Goal: Communication & Community: Share content

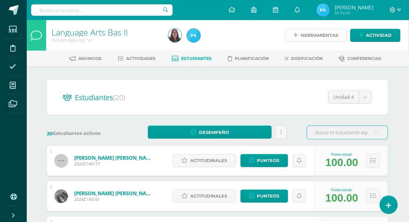
scroll to position [0, 1]
click at [370, 39] on span "Actividad" at bounding box center [379, 35] width 26 height 12
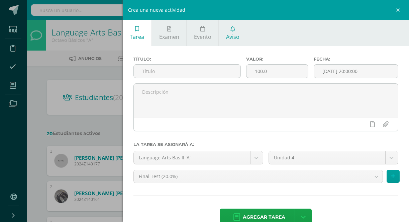
click at [229, 38] on span "Aviso" at bounding box center [232, 36] width 13 height 7
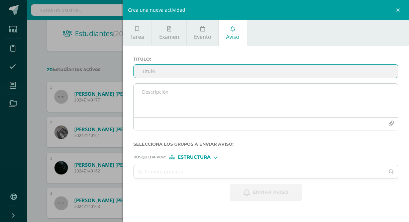
scroll to position [65, 1]
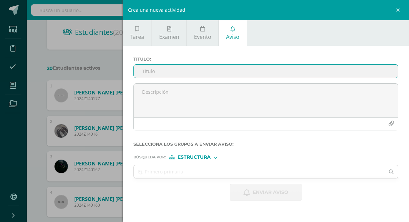
click at [213, 155] on div "Estructura" at bounding box center [194, 157] width 50 height 5
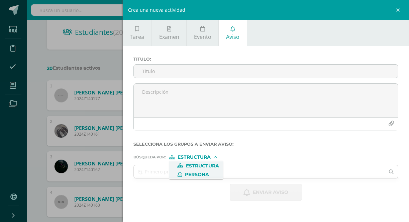
click at [205, 173] on span "Persona" at bounding box center [197, 175] width 24 height 4
click at [203, 171] on input "text" at bounding box center [259, 171] width 251 height 13
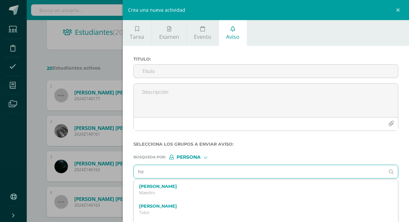
type input "h"
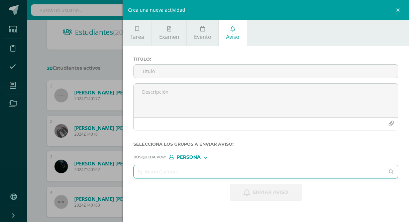
click at [198, 160] on form "Titulo : Selecciona los grupos a enviar aviso : Búsqueda por : Persona Estructu…" at bounding box center [265, 129] width 265 height 144
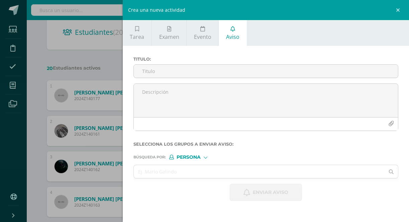
click at [199, 157] on span "Persona" at bounding box center [189, 157] width 24 height 4
click at [201, 174] on span "Persona" at bounding box center [197, 175] width 24 height 4
click at [173, 166] on input "text" at bounding box center [259, 171] width 251 height 13
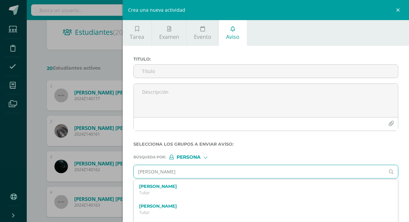
type input "[PERSON_NAME]"
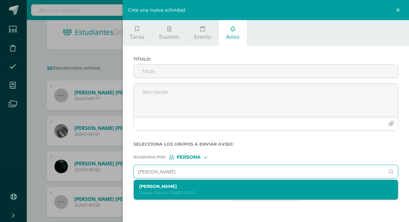
click at [172, 189] on div "[PERSON_NAME] [PERSON_NAME] 2024Z140163" at bounding box center [260, 190] width 242 height 12
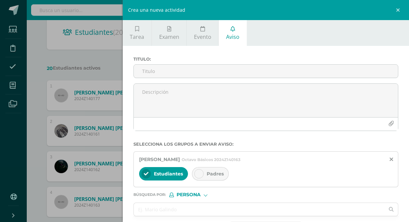
click at [201, 173] on div at bounding box center [198, 173] width 9 height 9
click at [173, 208] on input "text" at bounding box center [259, 209] width 251 height 13
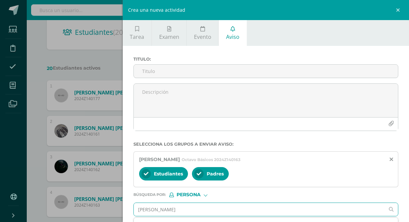
type input "[PERSON_NAME]"
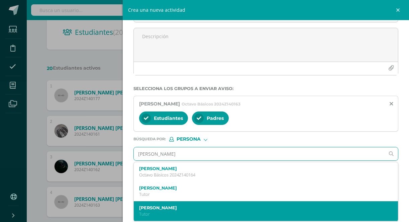
scroll to position [56, 0]
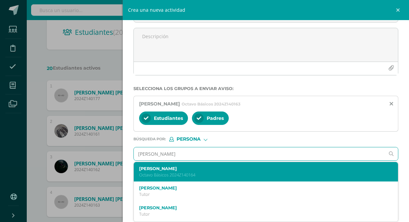
click at [173, 178] on div "[PERSON_NAME] [PERSON_NAME] 2024Z140164" at bounding box center [266, 172] width 264 height 20
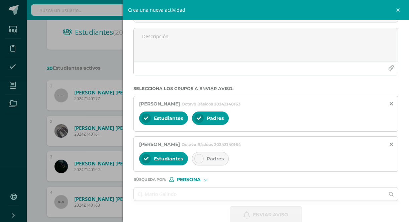
click at [198, 156] on icon at bounding box center [199, 158] width 5 height 5
click at [169, 194] on input "text" at bounding box center [259, 193] width 251 height 13
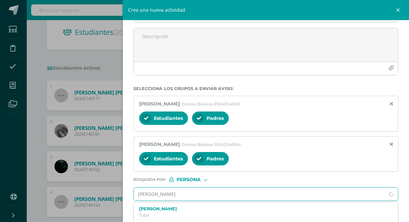
type input "[PERSON_NAME]"
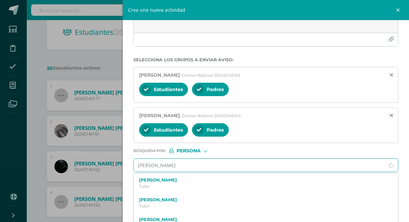
scroll to position [94, 0]
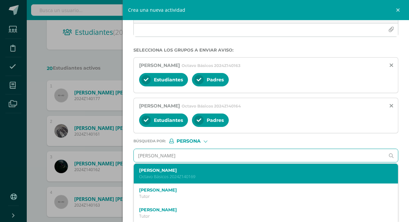
click at [185, 180] on div "[PERSON_NAME] [PERSON_NAME] 2024Z140169" at bounding box center [266, 174] width 264 height 20
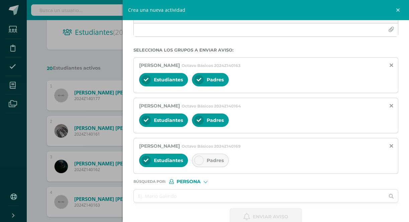
click at [200, 157] on div at bounding box center [198, 160] width 9 height 9
click at [181, 194] on input "text" at bounding box center [259, 195] width 251 height 13
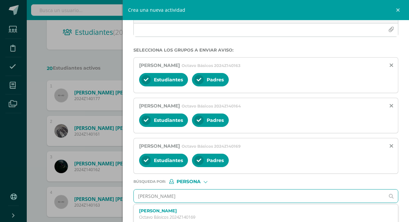
type input "[PERSON_NAME]"
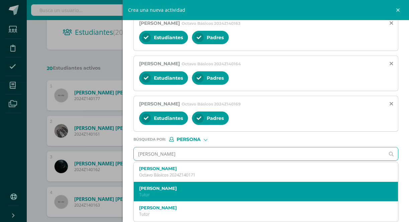
scroll to position [136, 0]
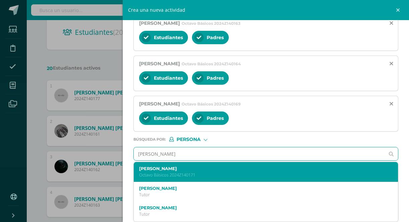
click at [190, 169] on label "[PERSON_NAME]" at bounding box center [260, 168] width 242 height 5
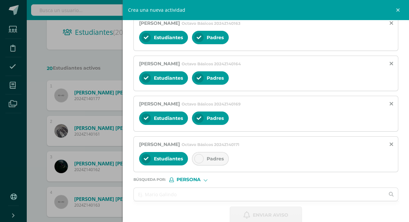
click at [197, 155] on div at bounding box center [198, 158] width 9 height 9
click at [173, 193] on input "text" at bounding box center [259, 194] width 251 height 13
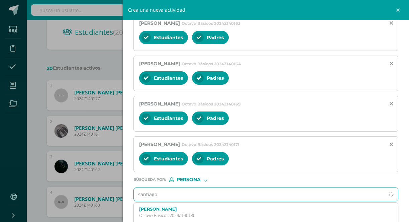
type input "Santiago"
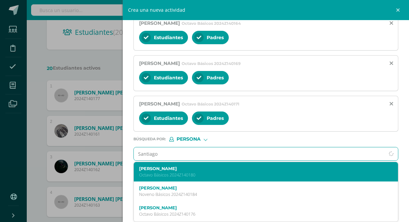
scroll to position [177, 0]
click at [208, 171] on div "[PERSON_NAME] [PERSON_NAME] 2024Z140180" at bounding box center [260, 172] width 242 height 12
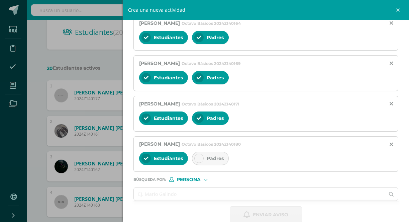
click at [198, 157] on icon at bounding box center [199, 158] width 5 height 5
click at [179, 197] on input "text" at bounding box center [259, 193] width 251 height 13
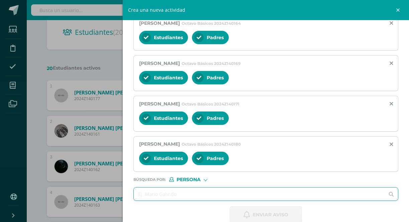
type input "f"
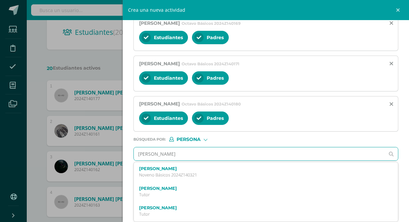
scroll to position [215, 0]
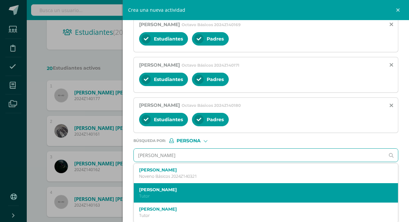
type input "[PERSON_NAME]"
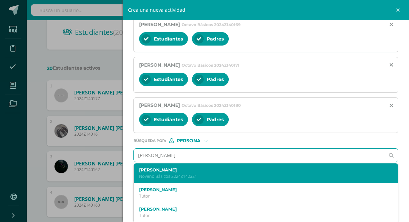
click at [191, 169] on label "[PERSON_NAME]" at bounding box center [260, 169] width 242 height 5
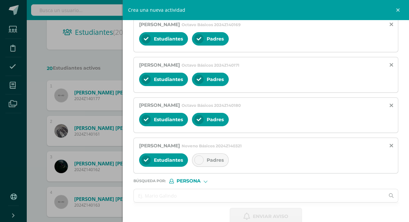
click at [191, 194] on input "text" at bounding box center [259, 195] width 251 height 13
click at [199, 160] on icon at bounding box center [199, 160] width 5 height 5
click at [179, 201] on input "text" at bounding box center [259, 195] width 251 height 13
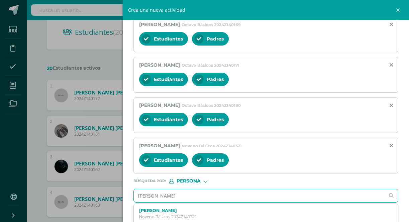
type input "merilin"
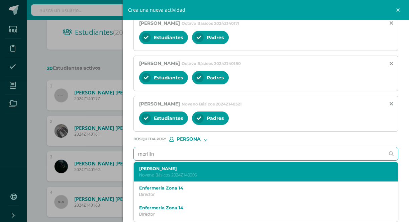
scroll to position [0, 0]
click at [189, 173] on p "Noveno Básicos 2024Z140205" at bounding box center [260, 175] width 242 height 6
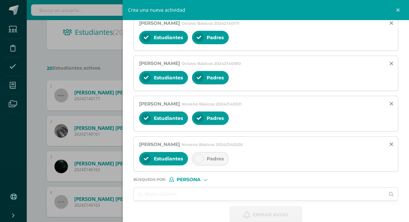
click at [200, 159] on icon at bounding box center [199, 158] width 5 height 5
click at [188, 194] on input "text" at bounding box center [259, 193] width 251 height 13
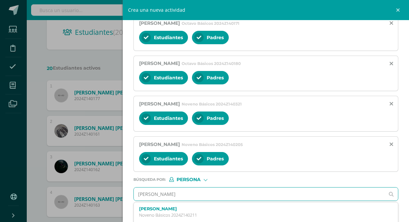
type input "[PERSON_NAME]"
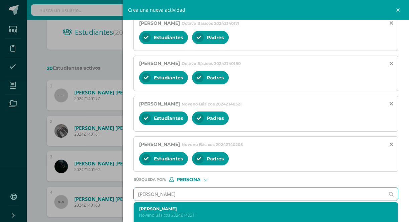
click at [188, 208] on label "[PERSON_NAME]" at bounding box center [260, 208] width 242 height 5
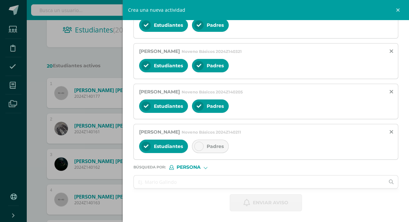
scroll to position [81, 1]
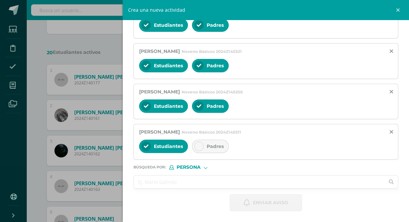
click at [181, 182] on input "text" at bounding box center [259, 181] width 251 height 13
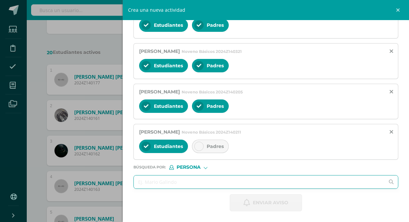
click at [198, 146] on icon at bounding box center [199, 146] width 5 height 5
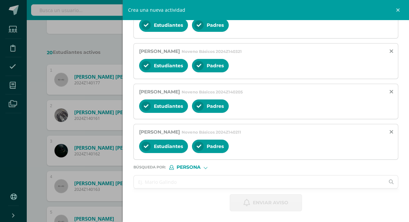
click at [174, 186] on input "text" at bounding box center [259, 181] width 251 height 13
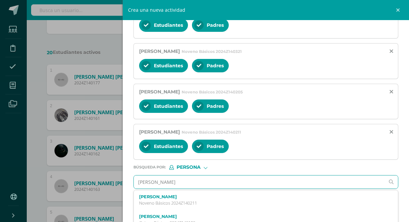
type input "[PERSON_NAME]"
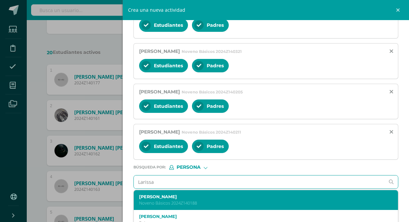
drag, startPoint x: 174, startPoint y: 186, endPoint x: 181, endPoint y: 201, distance: 16.3
click at [181, 201] on p "Noveno Básicos 2024Z140188" at bounding box center [260, 203] width 242 height 6
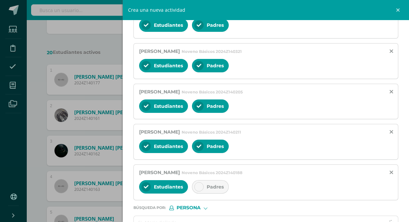
click at [199, 185] on icon at bounding box center [199, 186] width 5 height 5
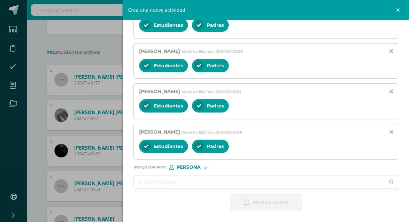
scroll to position [350, 0]
click at [190, 184] on input "text" at bounding box center [259, 181] width 251 height 13
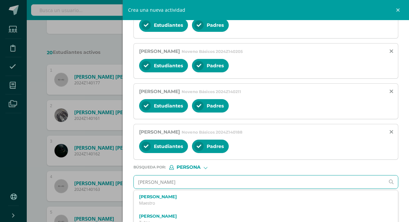
type input "[PERSON_NAME]"
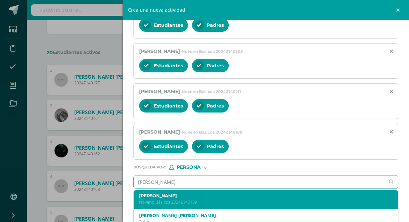
scroll to position [21, 0]
click at [205, 200] on p "Noveno Básicos 2024Z140189" at bounding box center [260, 202] width 242 height 6
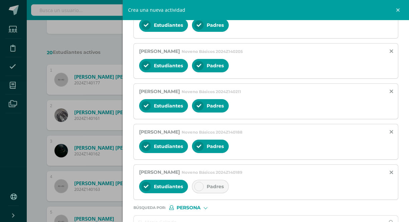
click at [198, 187] on icon at bounding box center [199, 186] width 5 height 5
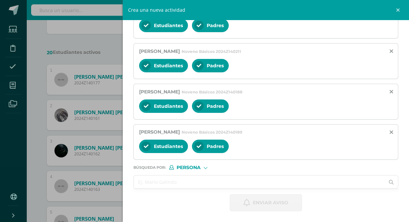
scroll to position [390, 0]
click at [194, 183] on input "text" at bounding box center [259, 181] width 251 height 13
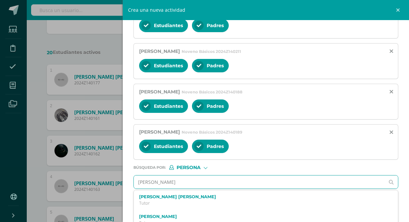
type input "[PERSON_NAME]"
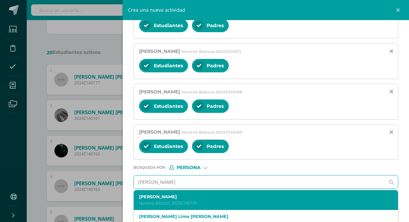
click at [196, 196] on label "[PERSON_NAME]" at bounding box center [260, 196] width 242 height 5
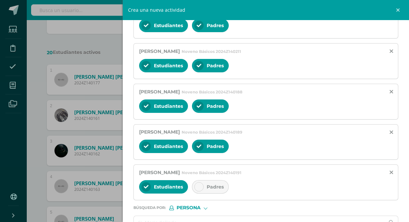
click at [200, 187] on icon at bounding box center [199, 186] width 5 height 5
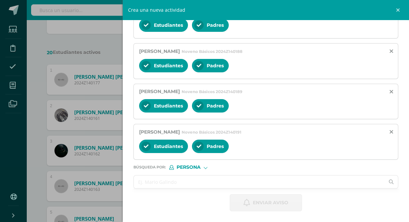
scroll to position [431, 0]
click at [195, 180] on input "text" at bounding box center [259, 181] width 251 height 13
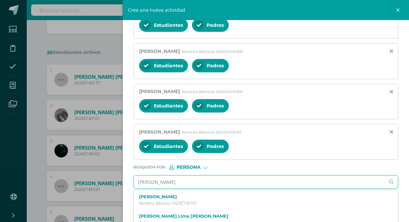
type input "[PERSON_NAME]"
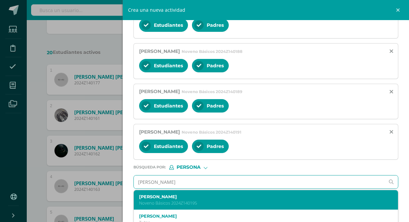
click at [207, 199] on div "[PERSON_NAME] Noveno Básicos 2024Z140195" at bounding box center [260, 200] width 242 height 12
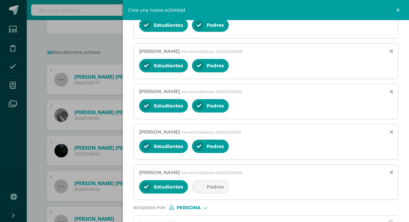
click at [201, 187] on icon at bounding box center [199, 186] width 5 height 5
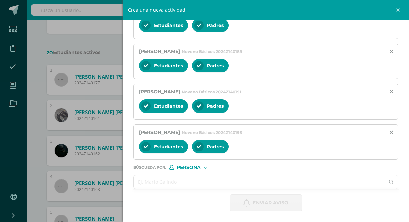
scroll to position [471, 0]
click at [195, 187] on input "text" at bounding box center [259, 181] width 251 height 13
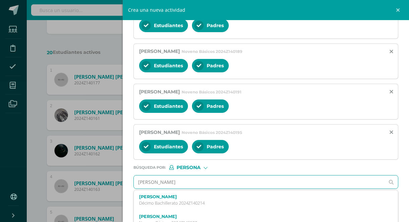
type input "[PERSON_NAME] archiva"
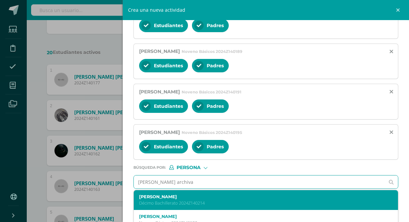
drag, startPoint x: 195, startPoint y: 187, endPoint x: 195, endPoint y: 201, distance: 14.7
click at [195, 201] on p "Décimo Bachillerato 2024Z140214" at bounding box center [260, 203] width 242 height 6
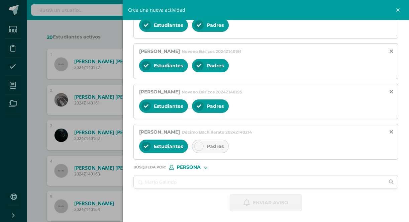
scroll to position [97, 1]
click at [189, 180] on input "text" at bounding box center [259, 181] width 251 height 13
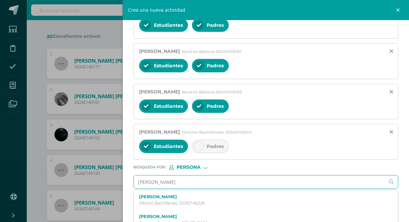
type input "[PERSON_NAME]"
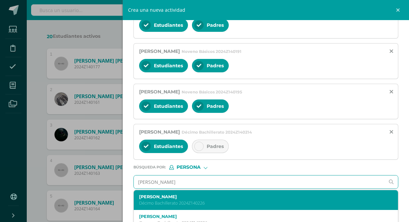
click at [191, 199] on div "[PERSON_NAME] Décimo Bachillerato 2024Z140226" at bounding box center [260, 200] width 242 height 12
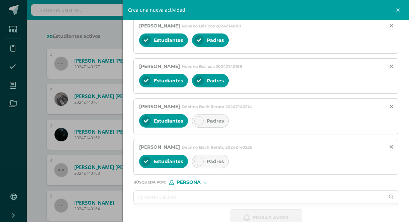
scroll to position [539, 0]
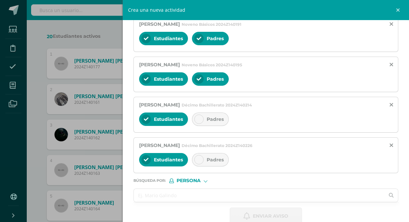
click at [185, 198] on input "text" at bounding box center [259, 195] width 251 height 13
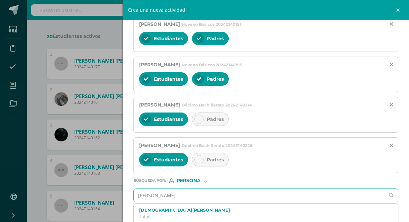
type input "[PERSON_NAME]"
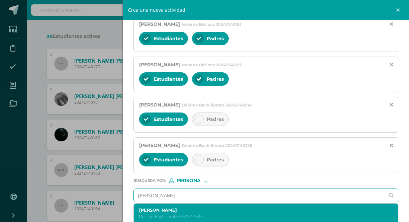
click at [186, 209] on label "[PERSON_NAME]" at bounding box center [260, 209] width 242 height 5
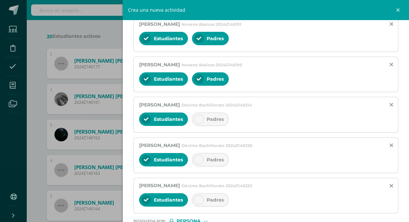
click at [199, 201] on icon at bounding box center [199, 199] width 5 height 5
click at [198, 162] on icon at bounding box center [199, 159] width 5 height 5
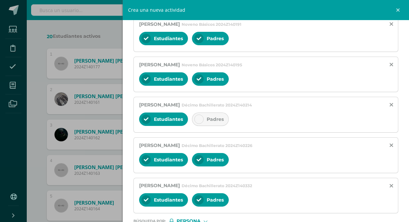
click at [197, 118] on icon at bounding box center [199, 119] width 5 height 5
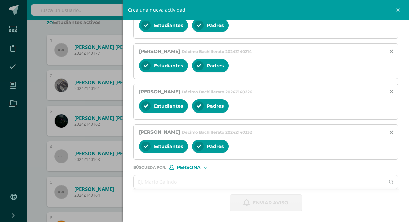
scroll to position [147, 1]
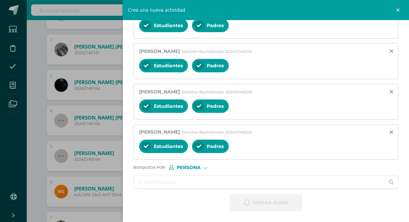
click at [184, 183] on input "text" at bounding box center [259, 181] width 251 height 13
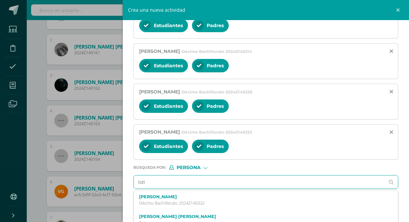
type input "lotie"
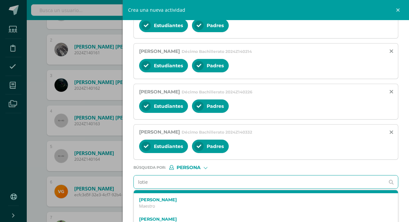
scroll to position [19, 0]
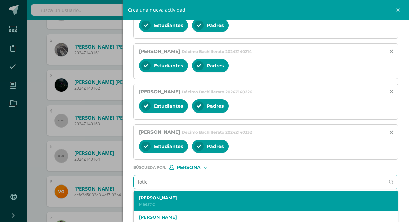
click at [187, 203] on p "Maestro" at bounding box center [260, 204] width 242 height 6
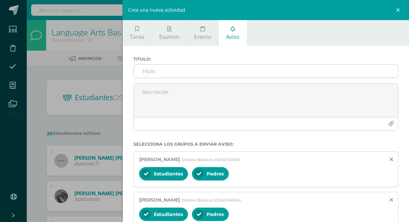
scroll to position [0, 1]
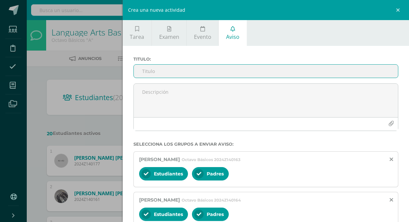
click at [181, 69] on input "Titulo :" at bounding box center [266, 71] width 264 height 13
paste input "Aviso importante sobre entrega de video – Examen final"
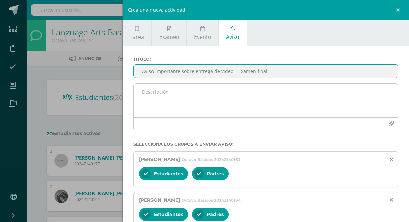
click at [218, 106] on textarea at bounding box center [266, 100] width 264 height 33
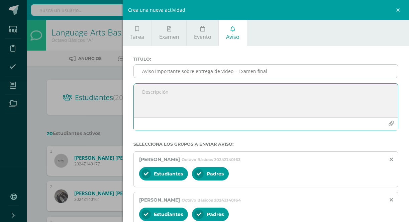
click at [277, 70] on input "Aviso importante sobre entrega de video – Examen final" at bounding box center [266, 71] width 264 height 13
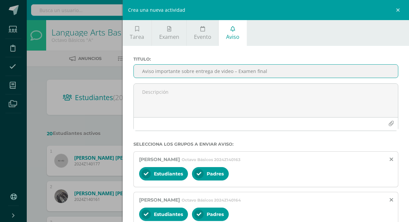
click at [277, 70] on input "Aviso importante sobre entrega de video – Examen final" at bounding box center [266, 71] width 264 height 13
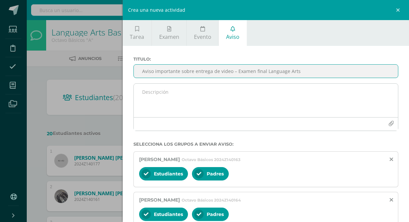
type input "Aviso importante sobre entrega de video – Examen final Language Arts"
click at [257, 97] on textarea at bounding box center [266, 100] width 264 height 33
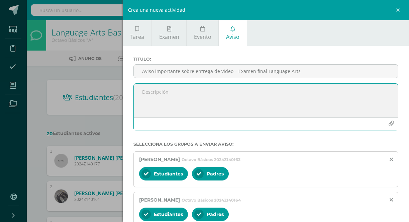
click at [187, 105] on textarea at bounding box center [266, 100] width 264 height 33
paste textarea "Estimados padres de familia, Reciban un cordial saludo. Les informo que su hijo…"
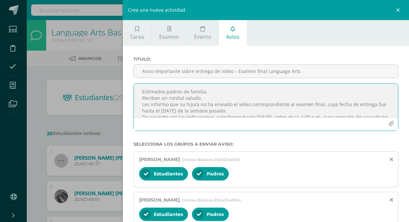
scroll to position [0, 0]
click at [161, 99] on textarea "Estimados padres de familia, Reciban un cordial saludo. Les informo que su hijo…" at bounding box center [266, 100] width 264 height 33
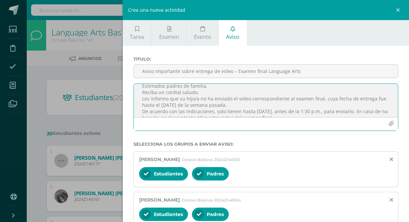
scroll to position [9, 0]
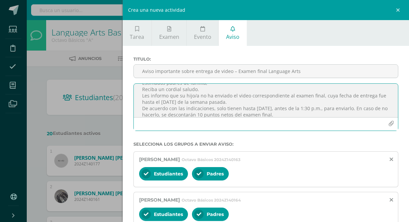
click at [149, 95] on textarea "Estimados padres de familia, Reciba un cordial saludo. Les informo que su hijo/…" at bounding box center [266, 100] width 264 height 33
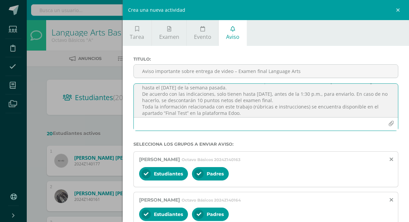
click at [142, 93] on textarea "Estimados padres de familia, Reciba un cordial saludo. Le informo que su hijo/a…" at bounding box center [266, 100] width 264 height 33
drag, startPoint x: 325, startPoint y: 94, endPoint x: 244, endPoint y: 95, distance: 80.6
click at [244, 95] on textarea "Estimados padres de familia, Reciba un cordial saludo. Le informo que su hijo/a…" at bounding box center [266, 100] width 264 height 33
drag, startPoint x: 259, startPoint y: 97, endPoint x: 245, endPoint y: 96, distance: 14.1
click at [245, 96] on textarea "Estimados padres de familia, Reciba un cordial saludo. Le informo que su hijo/a…" at bounding box center [266, 100] width 264 height 33
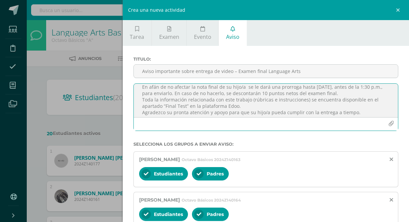
scroll to position [32, 0]
drag, startPoint x: 247, startPoint y: 92, endPoint x: 213, endPoint y: 91, distance: 33.1
click at [213, 91] on textarea "Estimados padres de familia, Reciba un cordial saludo. Le informo que su hijo/a…" at bounding box center [266, 100] width 264 height 33
click at [242, 98] on textarea "Estimados padres de familia, Reciba un cordial saludo. Le informo que su hijo/a…" at bounding box center [266, 100] width 264 height 33
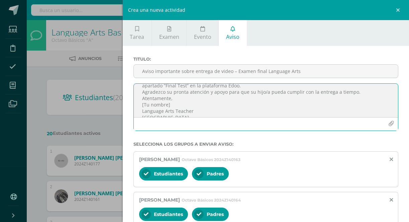
scroll to position [53, 0]
click at [352, 89] on textarea "Estimados padres de familia, Reciba un cordial saludo. Le informo que su hijo/a…" at bounding box center [266, 100] width 264 height 33
drag, startPoint x: 175, startPoint y: 103, endPoint x: 133, endPoint y: 103, distance: 41.5
click at [133, 103] on div "Estimados padres de familia, Reciba un cordial saludo. Le informo que su hijo/a…" at bounding box center [265, 107] width 265 height 48
click at [344, 90] on textarea "Estimados padres de familia, Reciba un cordial saludo. Le informo que su hijo/a…" at bounding box center [266, 100] width 264 height 33
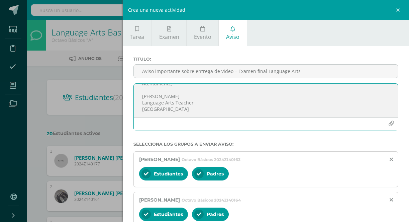
scroll to position [1, 0]
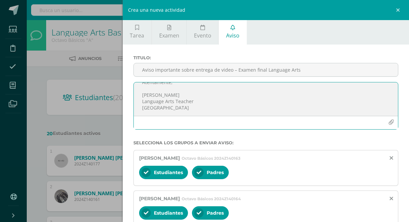
drag, startPoint x: 143, startPoint y: 93, endPoint x: 212, endPoint y: 107, distance: 70.8
click at [212, 107] on textarea "Estimados padres de familia, Reciba un cordial saludo. Le informo que su hijo/a…" at bounding box center [266, 98] width 264 height 33
click at [205, 106] on textarea "Estimados padres de familia, Reciba un cordial saludo. Le informo que su hijo/a…" at bounding box center [266, 98] width 264 height 33
drag, startPoint x: 205, startPoint y: 106, endPoint x: 140, endPoint y: 107, distance: 65.9
click at [140, 107] on textarea "Estimados padres de familia, Reciba un cordial saludo. Le informo que su hijo/a…" at bounding box center [266, 98] width 264 height 33
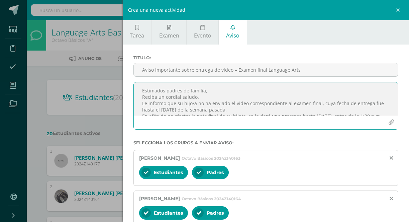
scroll to position [0, 0]
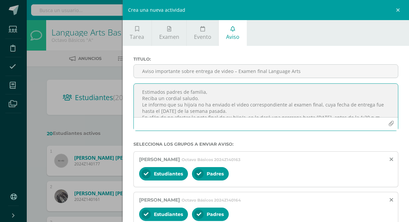
drag, startPoint x: 200, startPoint y: 107, endPoint x: 159, endPoint y: 86, distance: 46.5
click at [159, 86] on textarea "Estimados padres de familia, Reciba un cordial saludo. Le informo que su hijo/a…" at bounding box center [266, 100] width 264 height 33
click at [214, 106] on textarea "Estimados padres de familia, Reciba un cordial saludo. Le informo que su hijo/a…" at bounding box center [266, 100] width 264 height 33
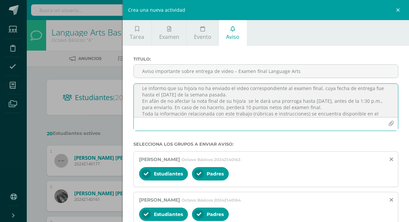
scroll to position [13, 0]
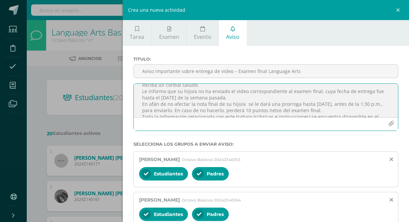
click at [347, 103] on textarea "Estimados padres de familia, Reciba un cordial saludo. Le informo que su hijo/a…" at bounding box center [266, 100] width 264 height 33
click at [353, 104] on textarea "Estimados padres de familia, Reciba un cordial saludo. Le informo que su hijo/a…" at bounding box center [266, 100] width 264 height 33
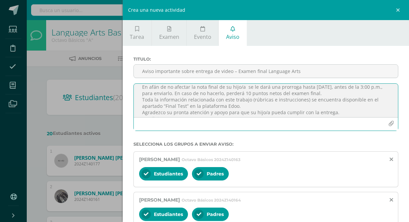
click at [251, 106] on textarea "Estimados padres de familia, Reciba un cordial saludo. Le informo que su hijo/a…" at bounding box center [266, 100] width 264 height 33
click at [274, 105] on textarea "Estimados padres de familia, Reciba un cordial saludo. Le informo que su hijo/a…" at bounding box center [266, 100] width 264 height 33
drag, startPoint x: 351, startPoint y: 106, endPoint x: 335, endPoint y: 106, distance: 16.4
click at [335, 106] on textarea "Estimados padres de familia, Reciba un cordial saludo. Le informo que su hijo/a…" at bounding box center [266, 100] width 264 height 33
paste textarea "[EMAIL_ADDRESS][DOMAIN_NAME]."
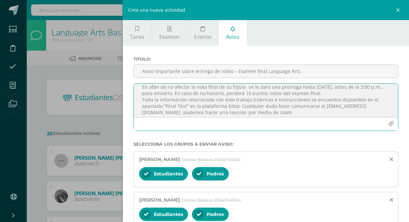
click at [156, 113] on textarea "Estimados padres de familia, Reciba un cordial saludo. Le informo que su hijo/a…" at bounding box center [266, 100] width 264 height 33
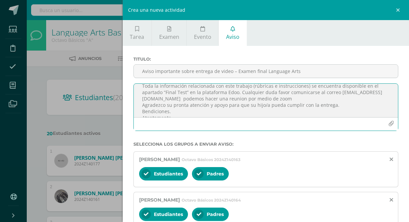
scroll to position [48, 0]
click at [222, 96] on textarea "Estimados padres de familia, Reciba un cordial saludo. Le informo que su hijo/a…" at bounding box center [266, 100] width 264 height 33
drag, startPoint x: 244, startPoint y: 98, endPoint x: 223, endPoint y: 97, distance: 20.8
click at [223, 97] on textarea "Estimados padres de familia, Reciba un cordial saludo. Le informo que su hijo/a…" at bounding box center [266, 100] width 264 height 33
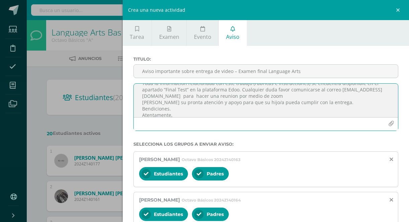
click at [322, 97] on textarea "Estimados padres de familia, Reciba un cordial saludo. Le informo que su hijo/a…" at bounding box center [266, 100] width 264 height 33
drag, startPoint x: 248, startPoint y: 97, endPoint x: 234, endPoint y: 97, distance: 13.4
click at [234, 97] on textarea "Estimados padres de familia, Reciba un cordial saludo. Le informo que su hijo/a…" at bounding box center [266, 100] width 264 height 33
click at [157, 104] on textarea "Estimados padres de familia, Reciba un cordial saludo. Le informo que su hijo/a…" at bounding box center [266, 100] width 264 height 33
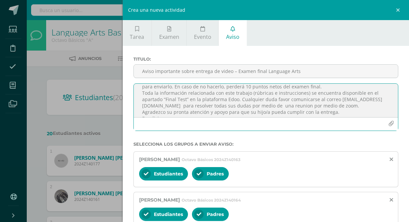
scroll to position [39, 0]
drag, startPoint x: 240, startPoint y: 97, endPoint x: 252, endPoint y: 111, distance: 18.3
click at [252, 111] on textarea "Estimados padres de familia, Reciba un cordial saludo. Le informo que su hijo/a…" at bounding box center [266, 100] width 264 height 33
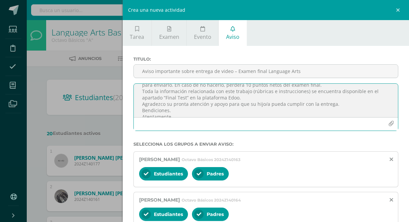
paste textarea "Si tienen alguna duda o desean conversar al respecto, pueden escribirme a mi co…"
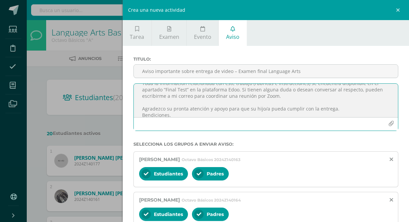
click at [193, 94] on textarea "Estimados padres de familia, Reciba un cordial saludo. Le informo que su hijo/a…" at bounding box center [266, 100] width 264 height 33
paste textarea "mejia14@colegioselshaddai.edu.gt.p"
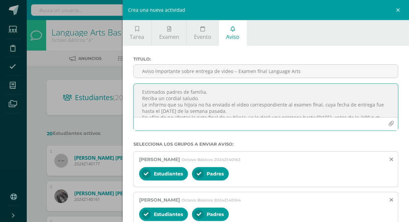
scroll to position [0, 1]
drag, startPoint x: 258, startPoint y: 116, endPoint x: 134, endPoint y: 93, distance: 125.1
click at [134, 93] on textarea "Estimados padres de familia, Reciba un cordial saludo. Le informo que su hijo/a…" at bounding box center [266, 100] width 264 height 33
click at [183, 100] on textarea "Estimados padres de familia, Reciba un cordial saludo. Le informo que su hijo/a…" at bounding box center [266, 100] width 264 height 33
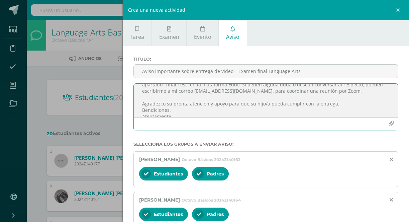
scroll to position [53, 0]
click at [272, 89] on textarea "Estimados padres de familia, Reciba un cordial saludo. Le informo que su hijo/a…" at bounding box center [266, 100] width 264 height 33
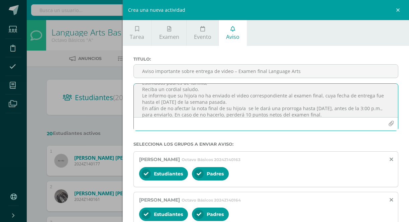
scroll to position [11, 0]
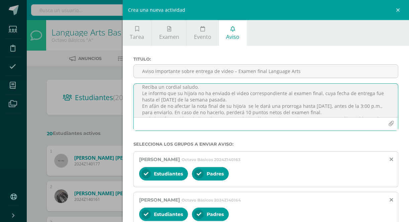
click at [230, 101] on textarea "Estimados padres de familia, Reciba un cordial saludo. Le informo que su hijo/a…" at bounding box center [266, 100] width 264 height 33
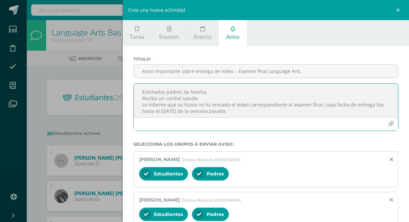
scroll to position [0, 0]
click at [223, 110] on textarea "Estimados padres de familia, Reciba un cordial saludo. Le informo que su hijo/a…" at bounding box center [266, 100] width 264 height 33
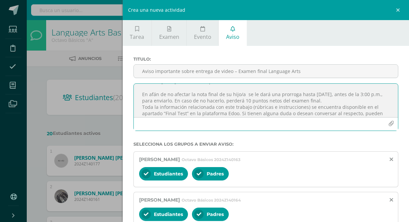
scroll to position [31, 0]
click at [283, 93] on textarea "Estimados padres de familia, Reciba un cordial saludo. Le informo que su hijo/a…" at bounding box center [266, 100] width 264 height 33
click at [300, 100] on textarea "Estimados padres de familia, Reciba un cordial saludo. Le informo que su hijo/a…" at bounding box center [266, 100] width 264 height 33
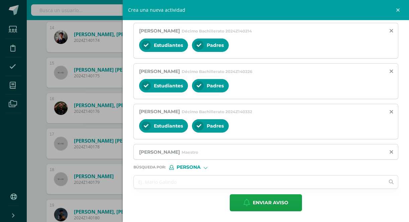
scroll to position [618, 1]
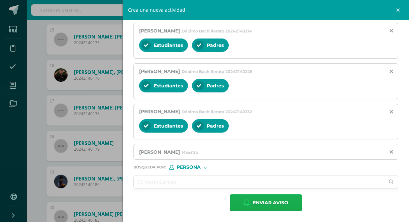
type textarea "Estimados padres de familia, Reciba un cordial saludo. Le informo que su hijo/a…"
click at [253, 205] on span "Enviar aviso" at bounding box center [270, 202] width 35 height 16
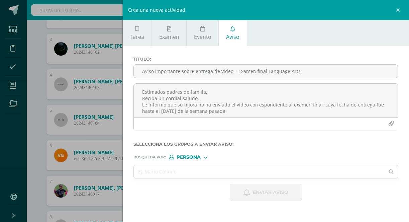
scroll to position [23, 1]
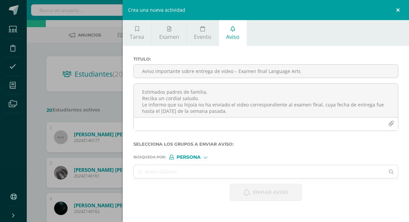
click at [401, 9] on link at bounding box center [399, 10] width 20 height 20
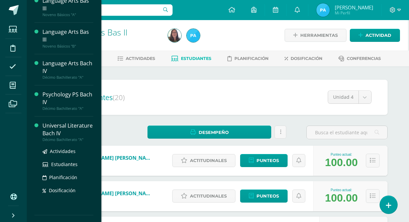
scroll to position [33, 0]
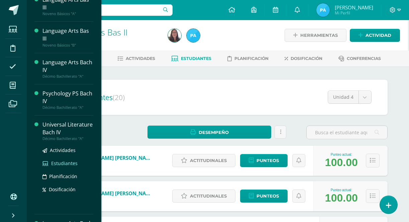
click at [67, 166] on span "Estudiantes" at bounding box center [64, 163] width 26 height 6
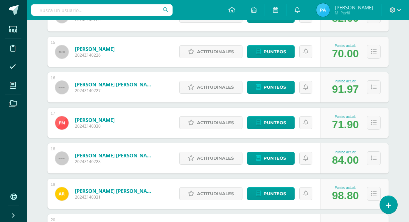
scroll to position [606, 0]
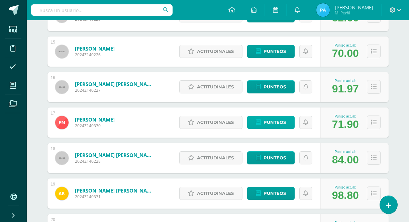
click at [282, 123] on span "Punteos" at bounding box center [275, 122] width 22 height 12
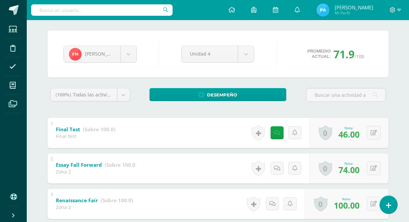
scroll to position [52, 0]
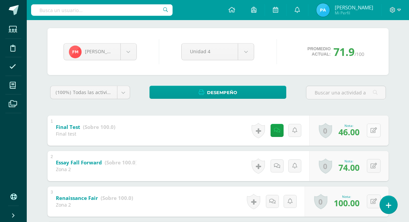
click at [371, 133] on icon at bounding box center [374, 130] width 6 height 6
type input "76"
click at [359, 135] on icon at bounding box center [361, 133] width 6 height 6
click at [276, 135] on link at bounding box center [277, 130] width 13 height 13
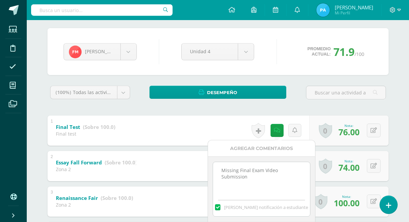
drag, startPoint x: 257, startPoint y: 175, endPoint x: 215, endPoint y: 165, distance: 43.7
click at [215, 165] on textarea "Missing Final Exam Video Submission" at bounding box center [261, 178] width 97 height 33
click at [220, 207] on label at bounding box center [217, 207] width 5 height 6
click at [0, 0] on input "Mandar notificación a estudiante" at bounding box center [0, 0] width 0 height 0
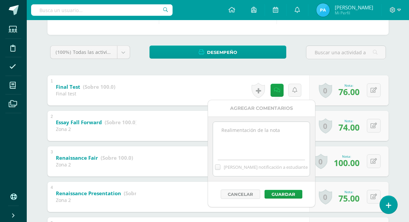
scroll to position [93, 0]
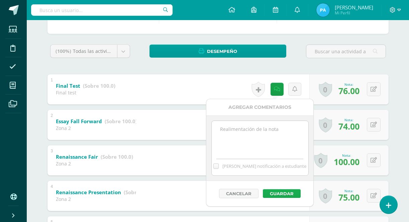
click at [273, 195] on button "Guardar" at bounding box center [282, 193] width 38 height 9
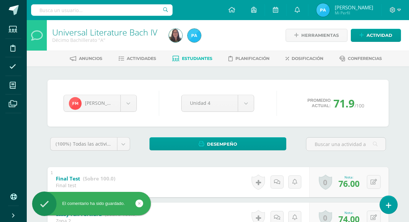
scroll to position [0, 0]
click at [204, 56] on span "Estudiantes" at bounding box center [197, 58] width 30 height 5
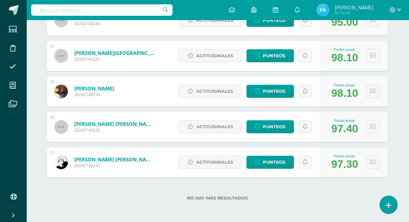
scroll to position [21, 1]
